Goal: Entertainment & Leisure: Browse casually

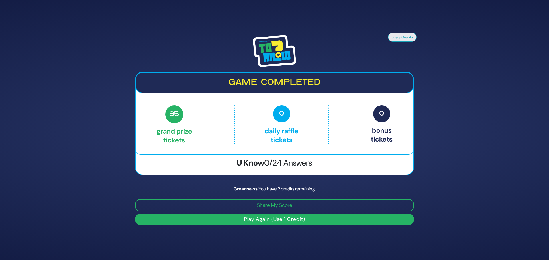
click at [279, 220] on button "Play Again (Use 1 Credit)" at bounding box center [274, 219] width 279 height 11
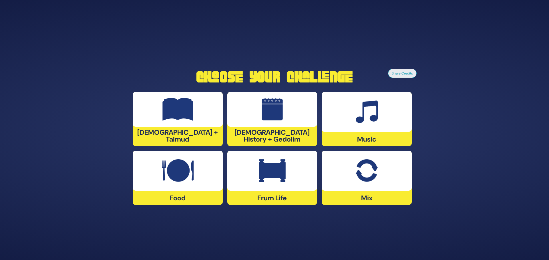
click at [370, 168] on img at bounding box center [366, 170] width 22 height 23
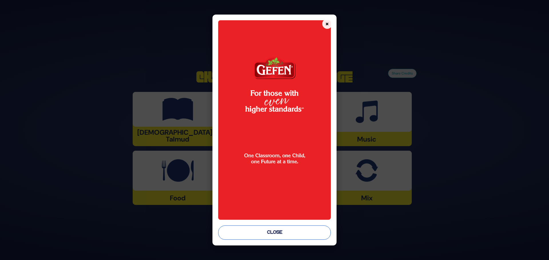
click at [282, 232] on button "Close" at bounding box center [274, 233] width 113 height 14
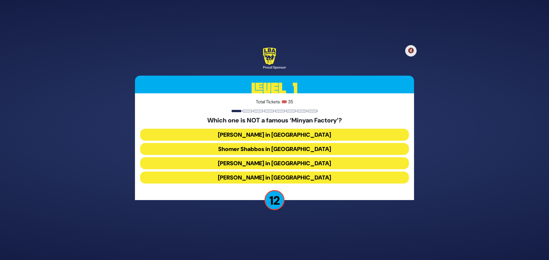
click at [262, 179] on button "[PERSON_NAME] in [GEOGRAPHIC_DATA]" at bounding box center [274, 178] width 269 height 12
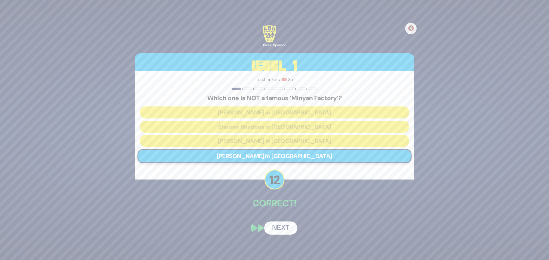
click at [281, 230] on button "Next" at bounding box center [280, 228] width 33 height 13
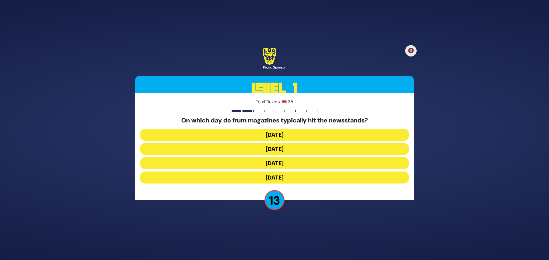
click at [294, 151] on button "[DATE]" at bounding box center [274, 149] width 269 height 12
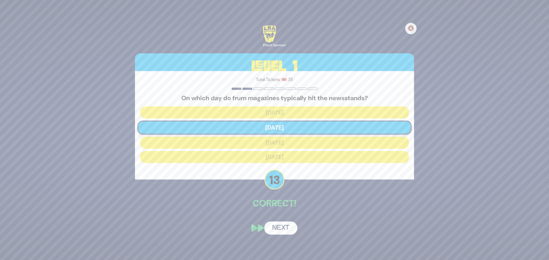
click at [288, 229] on button "Next" at bounding box center [280, 228] width 33 height 13
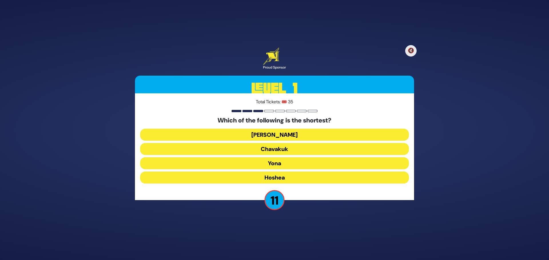
click at [258, 152] on button "Chavakuk" at bounding box center [274, 149] width 269 height 12
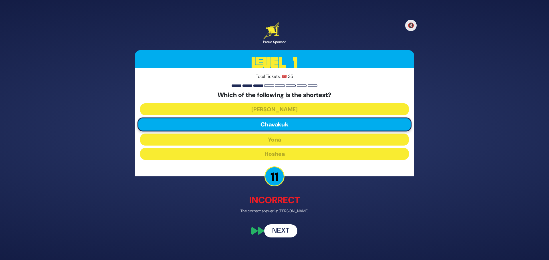
click at [290, 232] on button "Next" at bounding box center [280, 231] width 33 height 13
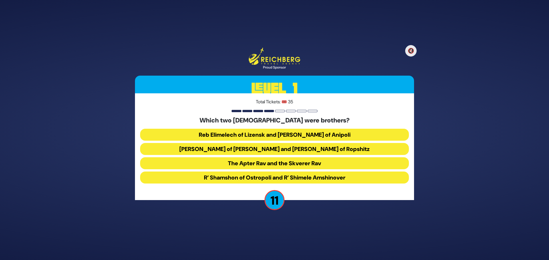
click at [257, 133] on button "Reb Elimelech of Lizensk and [PERSON_NAME] of Anipoli" at bounding box center [274, 135] width 269 height 12
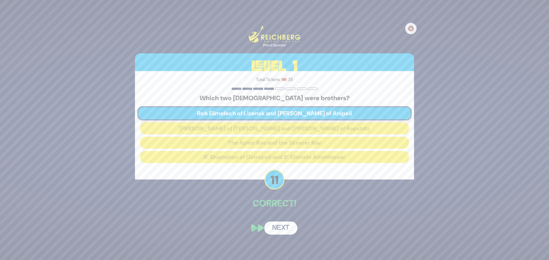
click at [285, 230] on button "Next" at bounding box center [280, 228] width 33 height 13
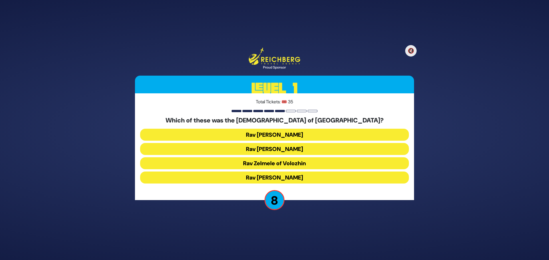
click at [277, 176] on button "Rav [PERSON_NAME]" at bounding box center [274, 178] width 269 height 12
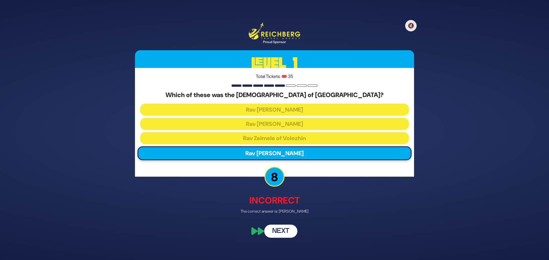
click at [284, 229] on button "Next" at bounding box center [280, 231] width 33 height 13
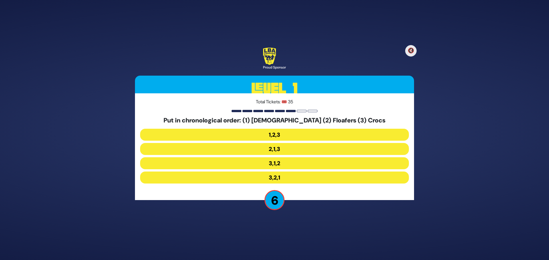
click at [293, 163] on button "3,1,2" at bounding box center [274, 163] width 269 height 12
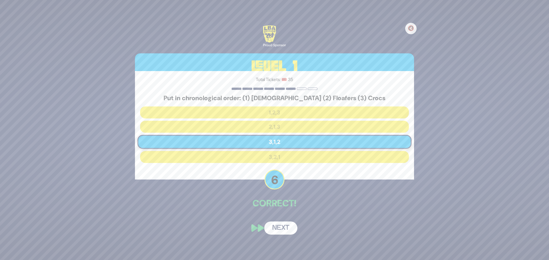
click at [272, 227] on button "Next" at bounding box center [280, 228] width 33 height 13
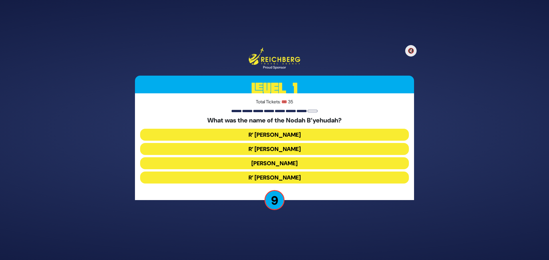
click at [284, 135] on button "R’ [PERSON_NAME]" at bounding box center [274, 135] width 269 height 12
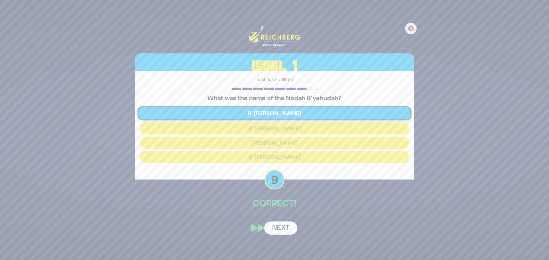
click at [277, 231] on button "Next" at bounding box center [280, 228] width 33 height 13
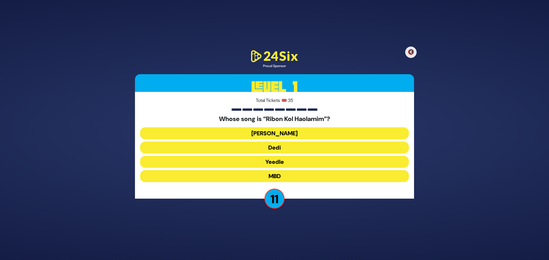
click at [282, 133] on button "[PERSON_NAME]" at bounding box center [274, 133] width 269 height 12
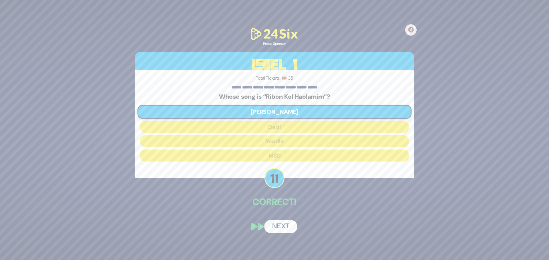
click at [279, 224] on button "Next" at bounding box center [280, 226] width 33 height 13
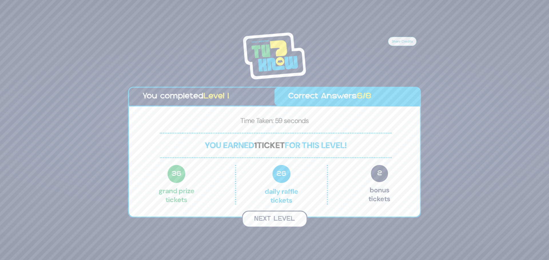
click at [287, 220] on button "Next Level" at bounding box center [274, 219] width 65 height 17
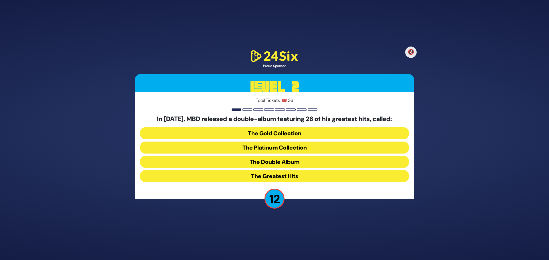
click at [280, 162] on button "The Double Album" at bounding box center [274, 162] width 269 height 12
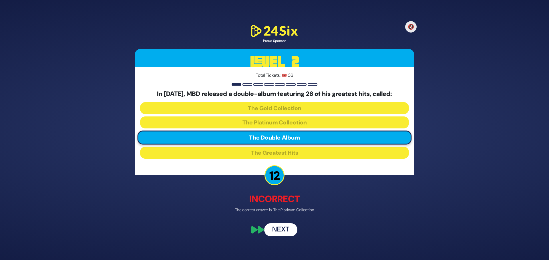
click at [281, 229] on button "Next" at bounding box center [280, 229] width 33 height 13
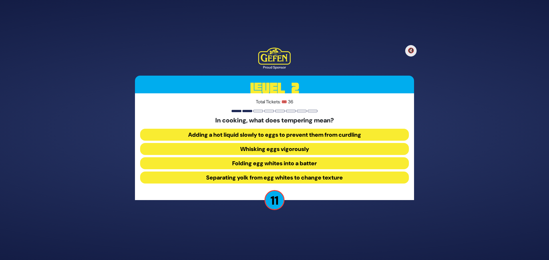
click at [353, 134] on button "Adding a hot liquid slowly to eggs to prevent them from curdling" at bounding box center [274, 135] width 269 height 12
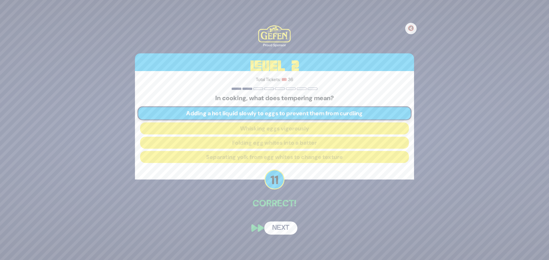
click at [287, 228] on button "Next" at bounding box center [280, 228] width 33 height 13
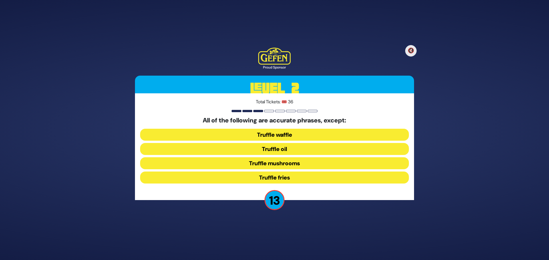
click at [281, 138] on button "Truffle waffle" at bounding box center [274, 135] width 269 height 12
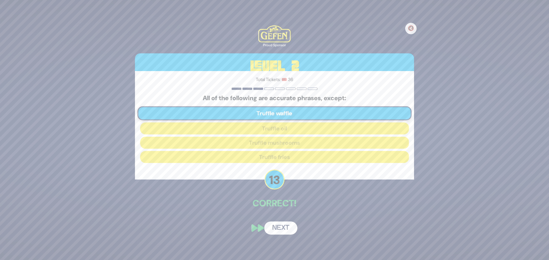
click at [279, 231] on button "Next" at bounding box center [280, 228] width 33 height 13
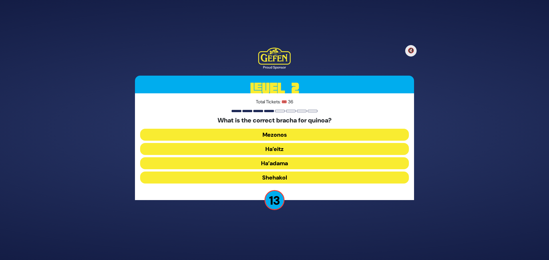
click at [313, 137] on button "Mezonos" at bounding box center [274, 135] width 269 height 12
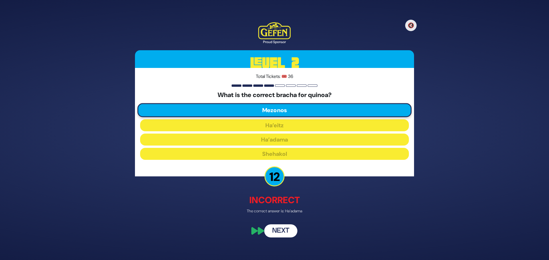
click at [288, 230] on button "Next" at bounding box center [280, 231] width 33 height 13
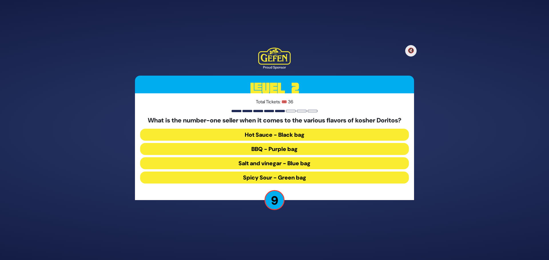
click at [262, 149] on button "BBQ - Purple bag" at bounding box center [274, 149] width 269 height 12
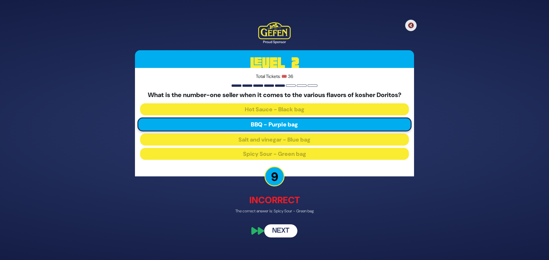
click at [287, 231] on button "Next" at bounding box center [280, 231] width 33 height 13
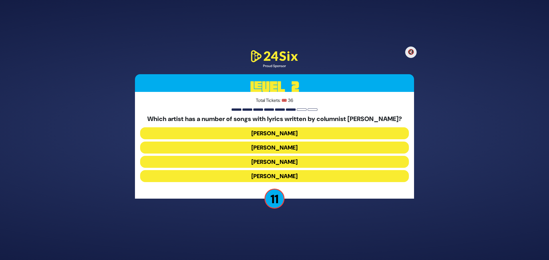
click at [304, 161] on button "[PERSON_NAME]" at bounding box center [274, 162] width 269 height 12
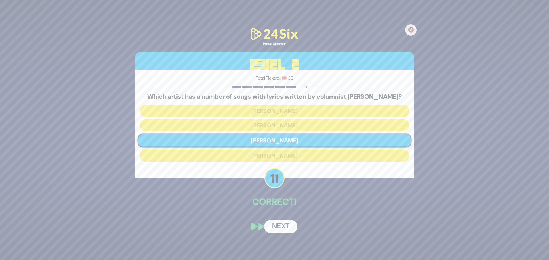
click at [274, 229] on button "Next" at bounding box center [280, 226] width 33 height 13
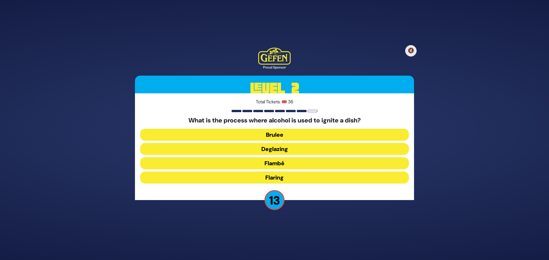
click at [287, 165] on button "Flambé" at bounding box center [274, 163] width 269 height 12
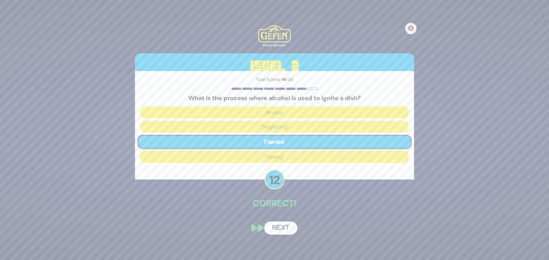
click at [289, 230] on button "Next" at bounding box center [280, 228] width 33 height 13
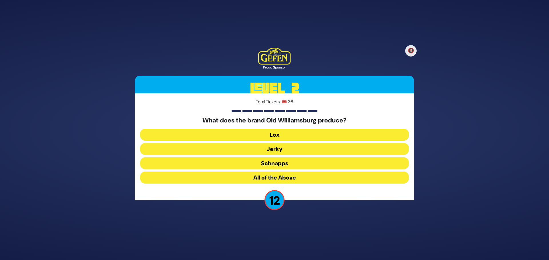
click at [273, 178] on button "All of the Above" at bounding box center [274, 178] width 269 height 12
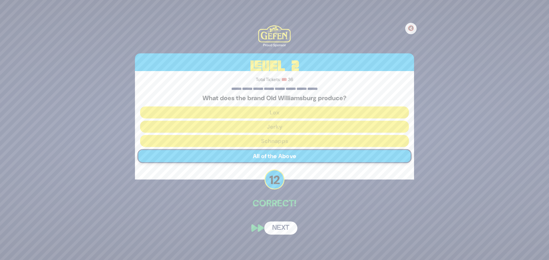
click at [281, 228] on button "Next" at bounding box center [280, 228] width 33 height 13
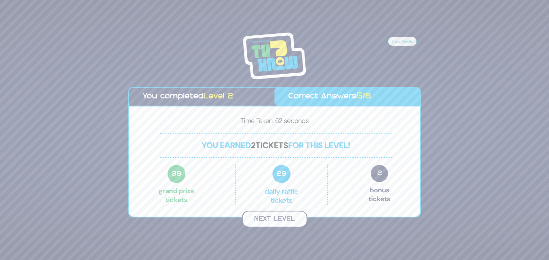
click at [287, 222] on button "Next Level" at bounding box center [274, 219] width 65 height 17
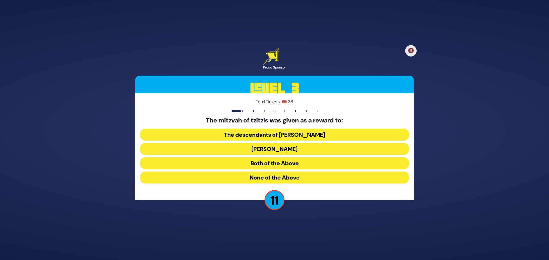
click at [280, 163] on button "Both of the Above" at bounding box center [274, 163] width 269 height 12
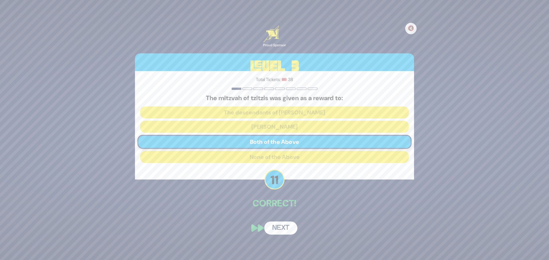
click at [278, 227] on button "Next" at bounding box center [280, 228] width 33 height 13
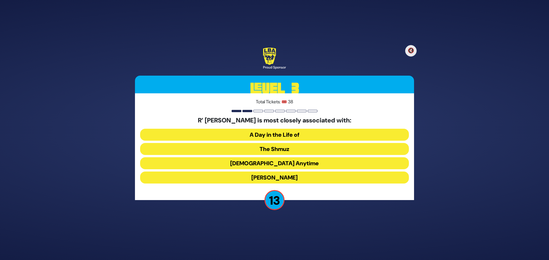
click at [282, 152] on button "The Shmuz" at bounding box center [274, 149] width 269 height 12
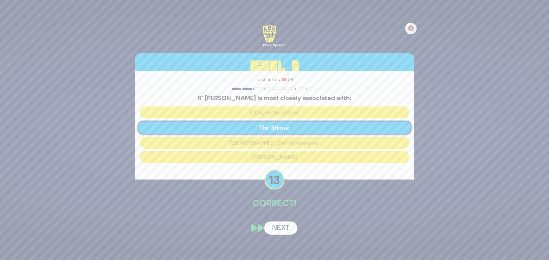
drag, startPoint x: 289, startPoint y: 231, endPoint x: 291, endPoint y: 229, distance: 3.1
click at [288, 230] on button "Next" at bounding box center [280, 228] width 33 height 13
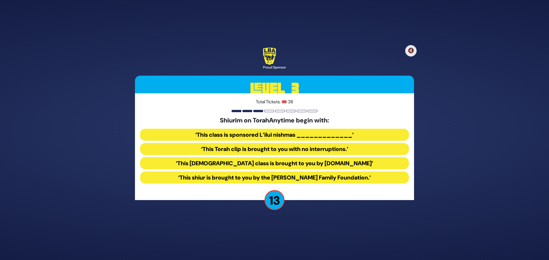
click at [255, 165] on button "‘This [DEMOGRAPHIC_DATA] class is brought to you by [DOMAIN_NAME]’" at bounding box center [274, 163] width 269 height 12
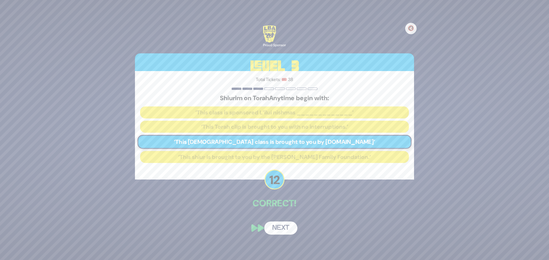
click at [282, 231] on button "Next" at bounding box center [280, 228] width 33 height 13
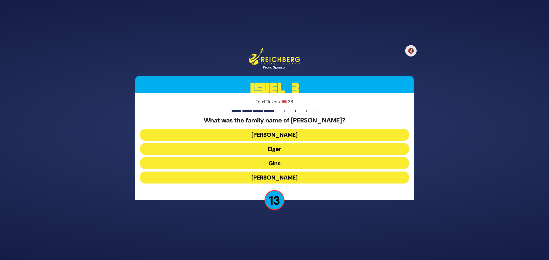
click at [299, 133] on button "[PERSON_NAME]" at bounding box center [274, 135] width 269 height 12
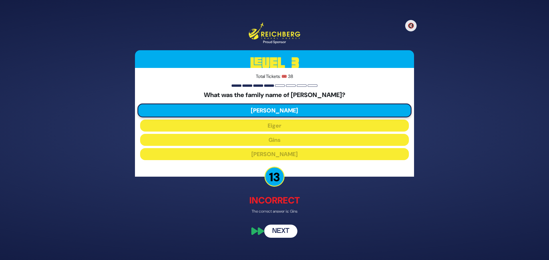
click at [286, 234] on button "Next" at bounding box center [280, 231] width 33 height 13
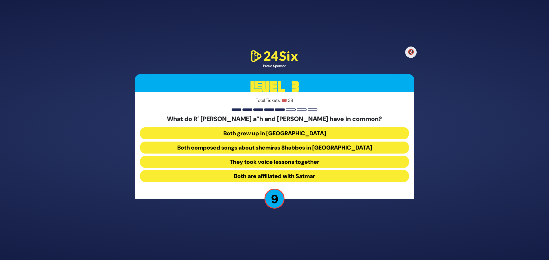
click at [264, 130] on button "Both grew up in [GEOGRAPHIC_DATA]" at bounding box center [274, 133] width 269 height 12
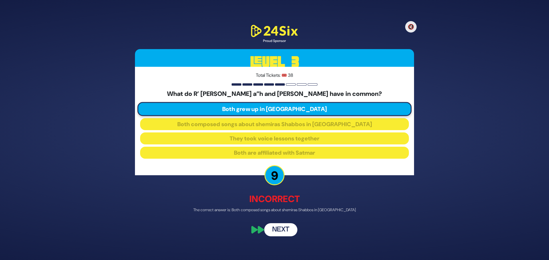
click at [278, 231] on button "Next" at bounding box center [280, 229] width 33 height 13
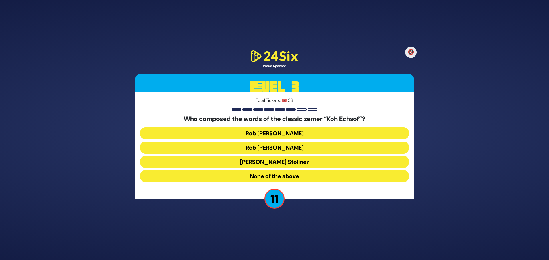
click at [265, 148] on button "Reb [PERSON_NAME]" at bounding box center [274, 148] width 269 height 12
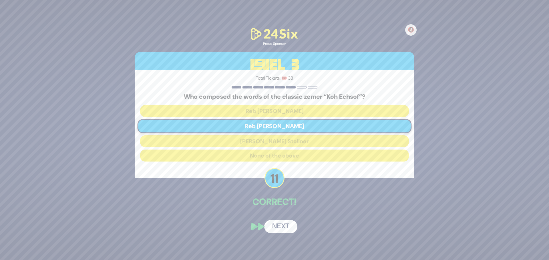
click at [281, 227] on button "Next" at bounding box center [280, 226] width 33 height 13
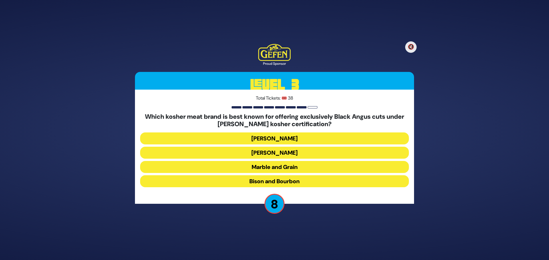
click at [265, 168] on button "Marble and Grain" at bounding box center [274, 167] width 269 height 12
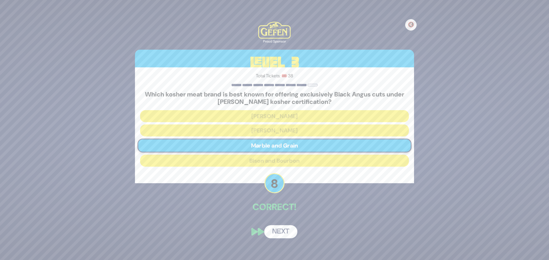
click at [284, 236] on button "Next" at bounding box center [280, 231] width 33 height 13
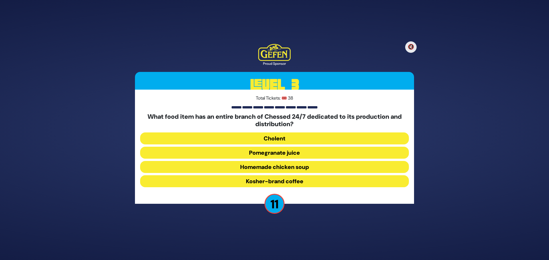
click at [303, 153] on button "Pomegranate juice" at bounding box center [274, 153] width 269 height 12
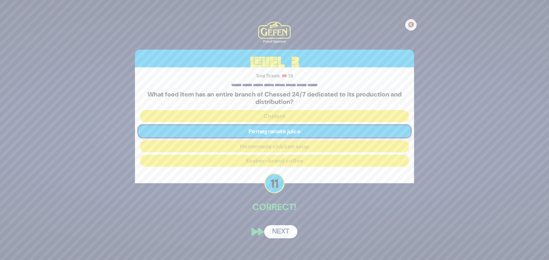
click at [282, 233] on button "Next" at bounding box center [280, 231] width 33 height 13
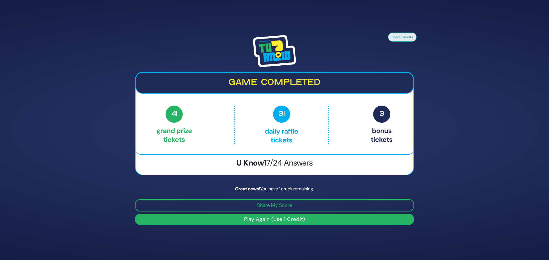
click at [273, 45] on img at bounding box center [274, 51] width 43 height 32
